Goal: Transaction & Acquisition: Purchase product/service

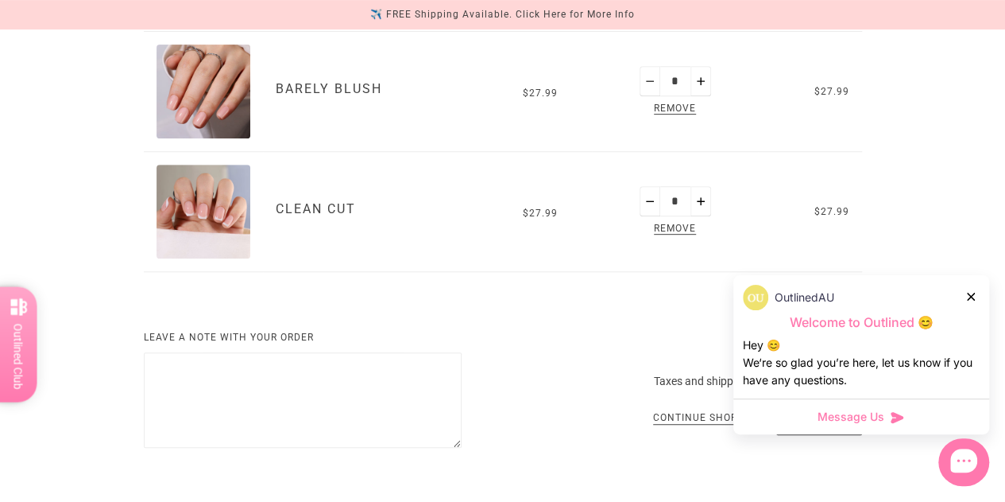
scroll to position [318, 0]
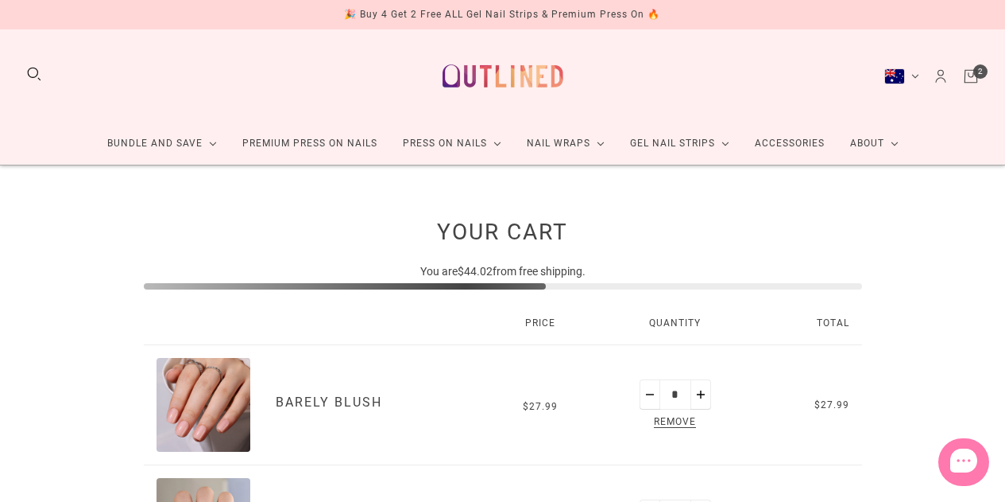
scroll to position [238, 0]
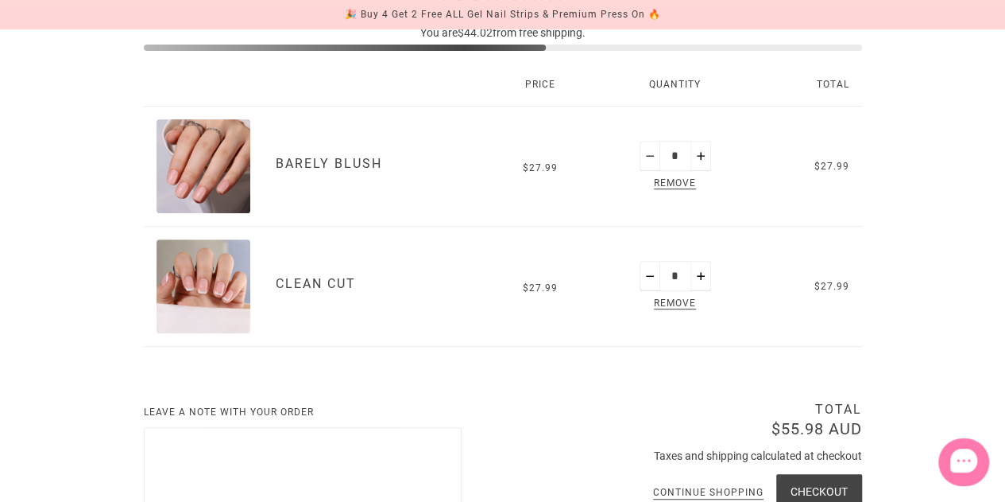
click at [218, 287] on img "Clean Cut" at bounding box center [204, 286] width 94 height 94
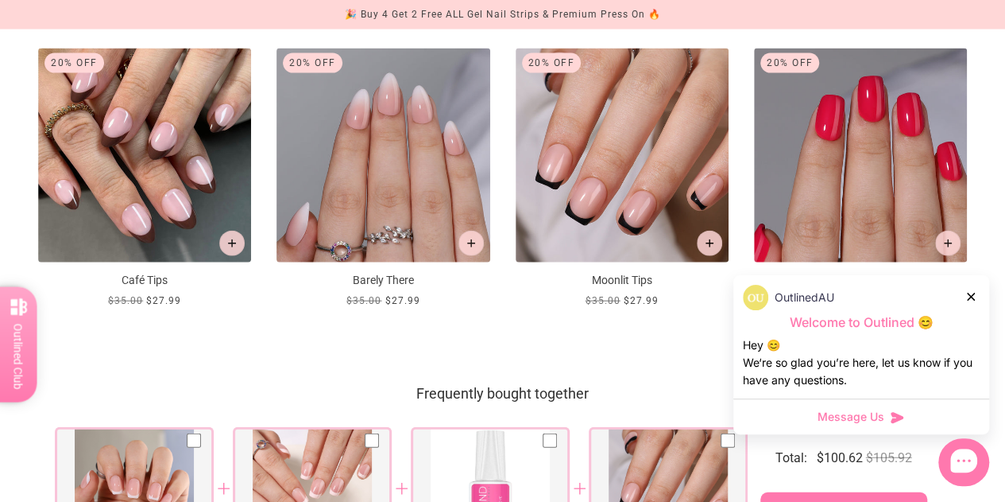
scroll to position [1908, 0]
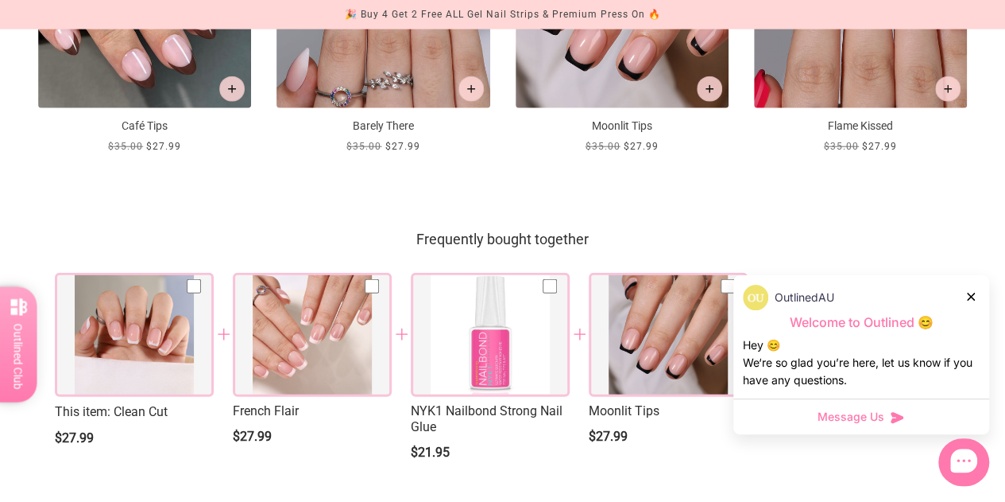
click at [329, 364] on div at bounding box center [312, 335] width 159 height 124
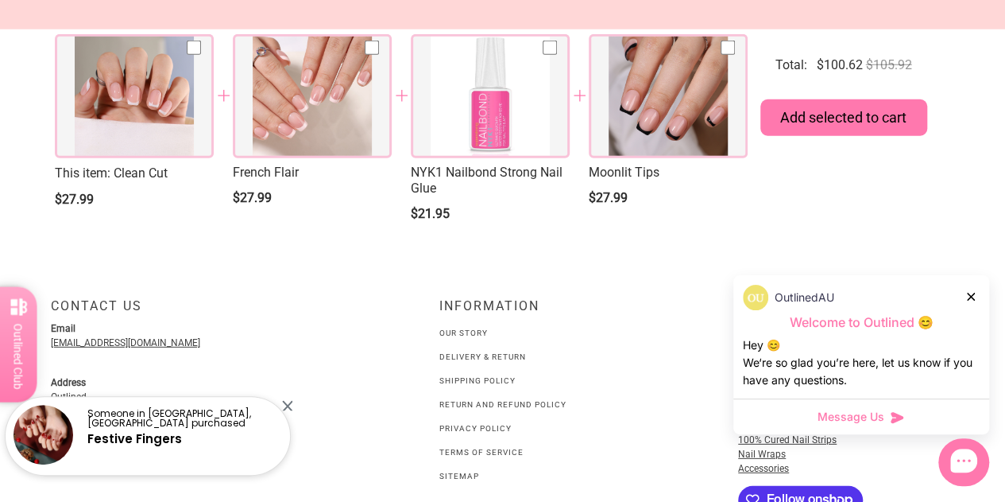
scroll to position [2284, 0]
